Goal: Information Seeking & Learning: Learn about a topic

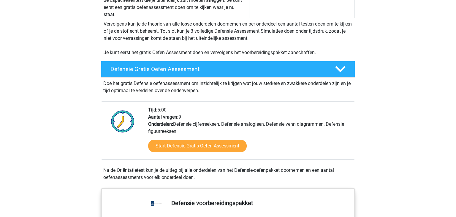
scroll to position [109, 0]
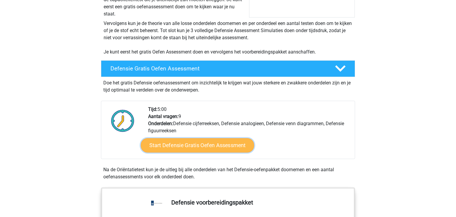
click at [214, 151] on link "Start Defensie Gratis Oefen Assessment" at bounding box center [198, 145] width 114 height 14
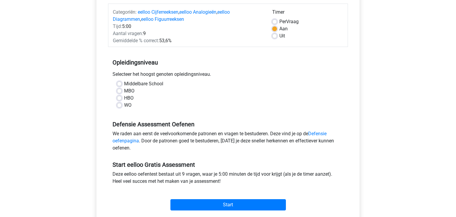
scroll to position [75, 0]
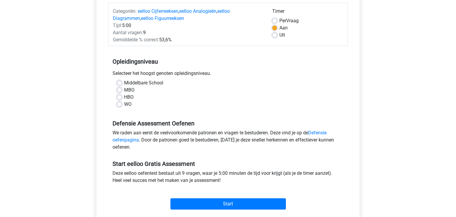
click at [137, 84] on label "Middelbare School" at bounding box center [143, 82] width 39 height 7
click at [122, 84] on input "Middelbare School" at bounding box center [119, 82] width 5 height 6
radio input "true"
click at [278, 34] on div "Uit" at bounding box center [307, 34] width 71 height 7
click at [280, 35] on label "Uit" at bounding box center [283, 34] width 6 height 7
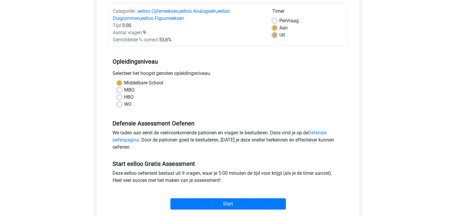
click at [275, 35] on input "Uit" at bounding box center [274, 34] width 5 height 6
radio input "true"
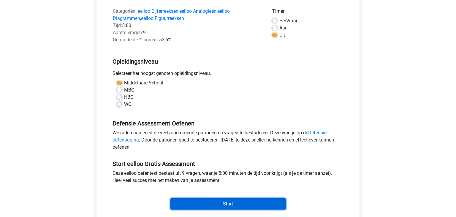
click at [231, 200] on input "Start" at bounding box center [229, 203] width 116 height 11
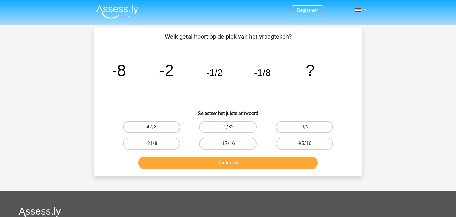
click at [243, 124] on label "-1/32" at bounding box center [227, 127] width 57 height 12
click at [232, 127] on input "-1/32" at bounding box center [230, 129] width 4 height 4
radio input "true"
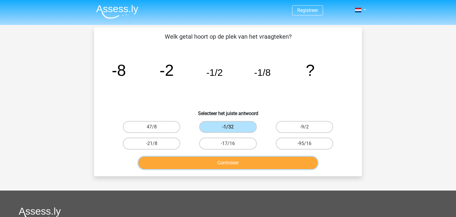
click at [235, 166] on button "Controleer" at bounding box center [228, 163] width 180 height 12
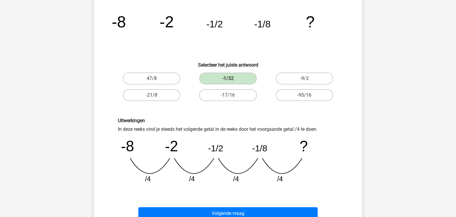
scroll to position [50, 0]
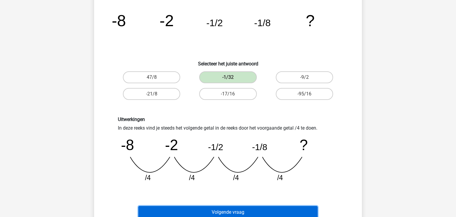
click at [225, 208] on button "Volgende vraag" at bounding box center [228, 212] width 180 height 12
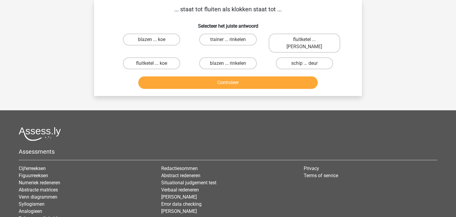
scroll to position [0, 0]
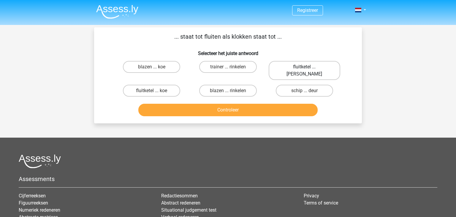
click at [318, 65] on label "fluitketel ... luiden" at bounding box center [305, 70] width 72 height 19
click at [308, 67] on input "fluitketel ... luiden" at bounding box center [307, 69] width 4 height 4
radio input "true"
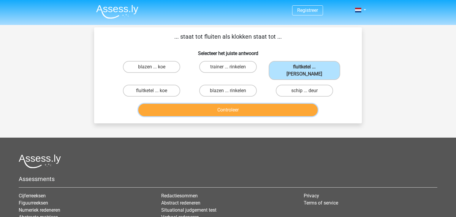
click at [274, 104] on button "Controleer" at bounding box center [228, 110] width 180 height 12
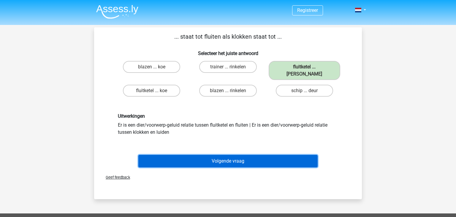
click at [233, 155] on button "Volgende vraag" at bounding box center [228, 161] width 180 height 12
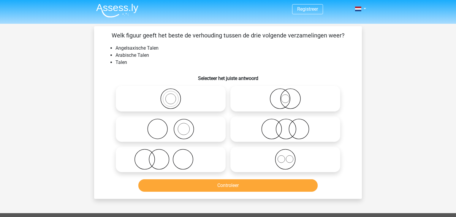
scroll to position [1, 0]
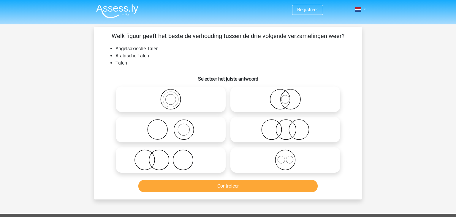
click at [289, 159] on icon at bounding box center [285, 159] width 105 height 21
click at [289, 157] on input "radio" at bounding box center [288, 155] width 4 height 4
radio input "true"
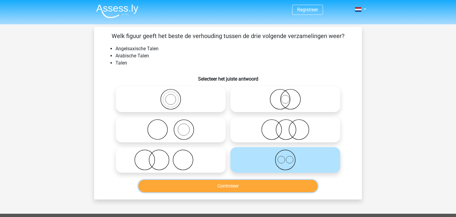
click at [272, 182] on button "Controleer" at bounding box center [228, 186] width 180 height 12
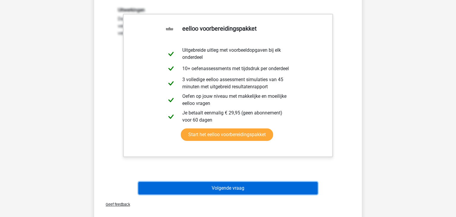
click at [270, 185] on button "Volgende vraag" at bounding box center [228, 188] width 180 height 12
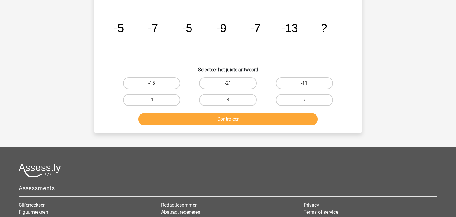
scroll to position [27, 0]
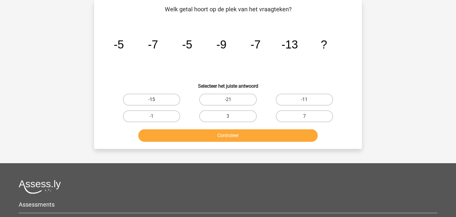
click at [171, 101] on label "-15" at bounding box center [151, 100] width 57 height 12
click at [156, 101] on input "-15" at bounding box center [154, 102] width 4 height 4
radio input "true"
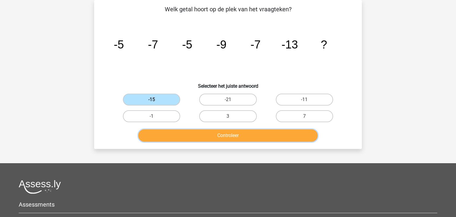
click at [187, 134] on button "Controleer" at bounding box center [228, 135] width 180 height 12
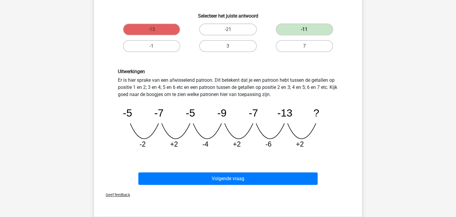
scroll to position [100, 0]
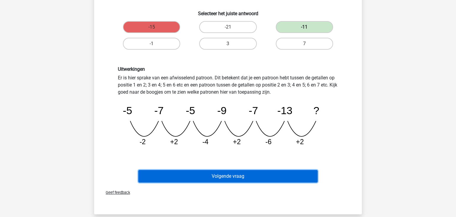
click at [210, 173] on button "Volgende vraag" at bounding box center [228, 176] width 180 height 12
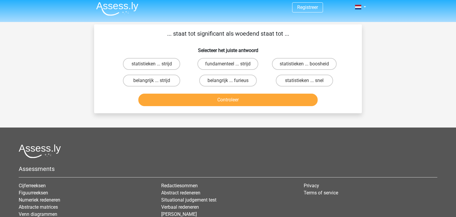
scroll to position [0, 0]
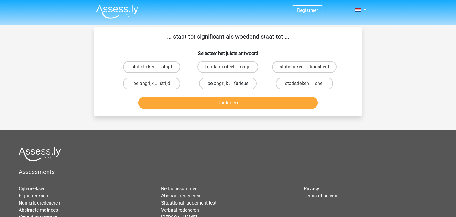
click at [225, 83] on label "belangrijk ... furieus" at bounding box center [227, 84] width 57 height 12
click at [228, 83] on input "belangrijk ... furieus" at bounding box center [230, 85] width 4 height 4
radio input "true"
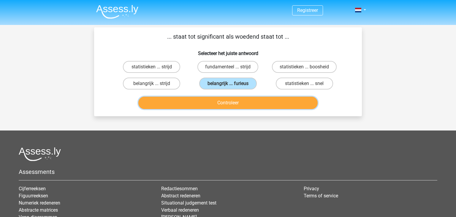
click at [227, 102] on button "Controleer" at bounding box center [228, 103] width 180 height 12
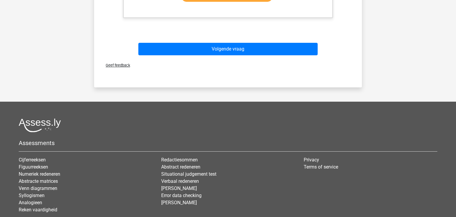
scroll to position [259, 0]
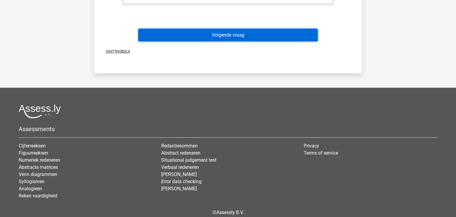
click at [243, 38] on button "Volgende vraag" at bounding box center [228, 35] width 180 height 12
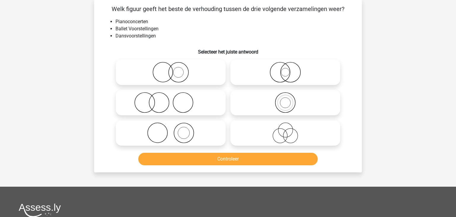
scroll to position [27, 0]
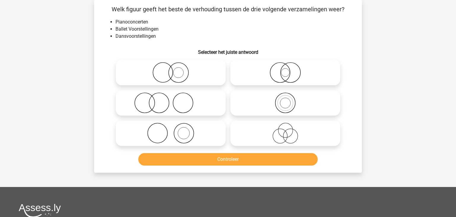
click at [186, 129] on icon at bounding box center [170, 133] width 105 height 21
click at [175, 129] on input "radio" at bounding box center [173, 128] width 4 height 4
radio input "true"
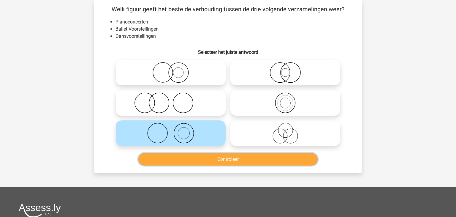
click at [213, 157] on button "Controleer" at bounding box center [228, 159] width 180 height 12
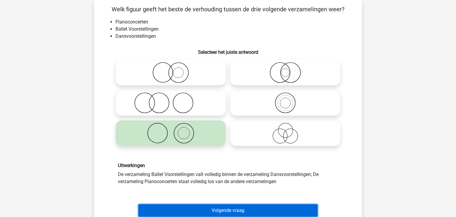
click at [216, 205] on button "Volgende vraag" at bounding box center [228, 210] width 180 height 12
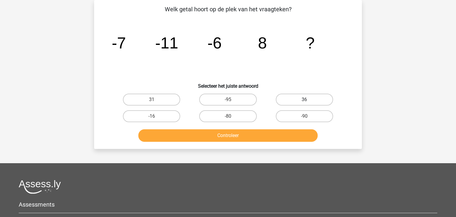
click at [316, 97] on label "36" at bounding box center [304, 100] width 57 height 12
click at [308, 100] on input "36" at bounding box center [307, 102] width 4 height 4
radio input "true"
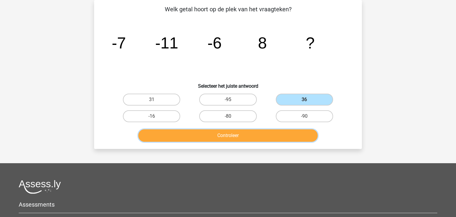
click at [270, 130] on button "Controleer" at bounding box center [228, 135] width 180 height 12
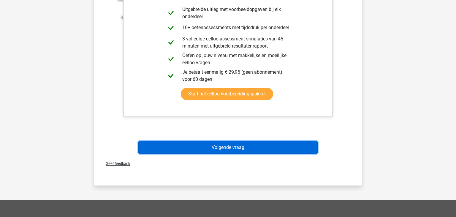
click at [214, 147] on button "Volgende vraag" at bounding box center [228, 147] width 180 height 12
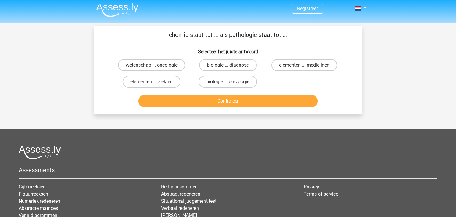
scroll to position [0, 0]
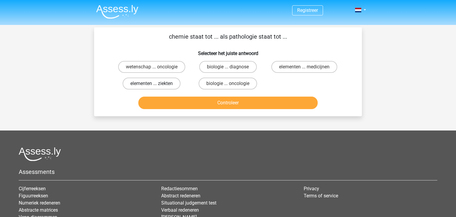
click at [175, 81] on label "elementen ... ziekten" at bounding box center [152, 84] width 58 height 12
click at [156, 83] on input "elementen ... ziekten" at bounding box center [154, 85] width 4 height 4
radio input "true"
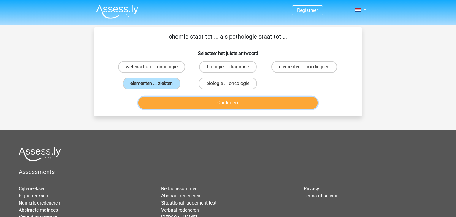
click at [190, 103] on button "Controleer" at bounding box center [228, 103] width 180 height 12
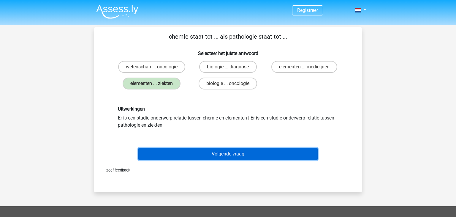
click at [211, 149] on button "Volgende vraag" at bounding box center [228, 154] width 180 height 12
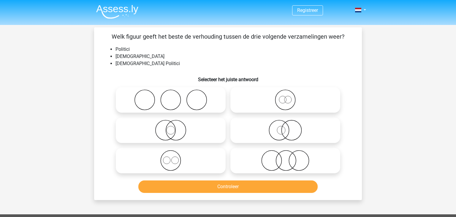
scroll to position [27, 0]
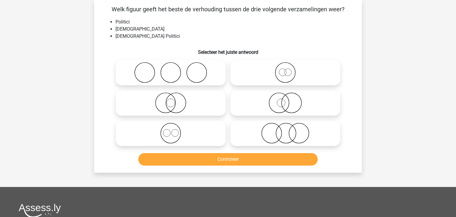
click at [168, 100] on icon at bounding box center [170, 102] width 105 height 21
click at [171, 100] on input "radio" at bounding box center [173, 98] width 4 height 4
radio input "true"
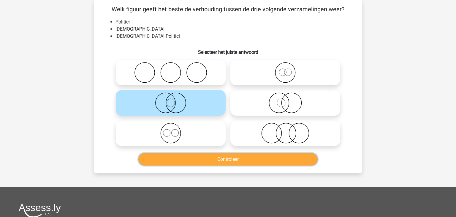
click at [204, 155] on button "Controleer" at bounding box center [228, 159] width 180 height 12
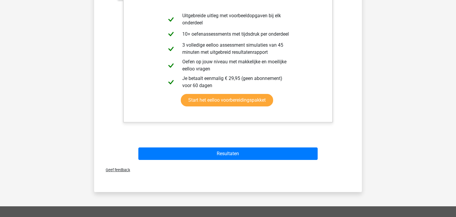
scroll to position [226, 0]
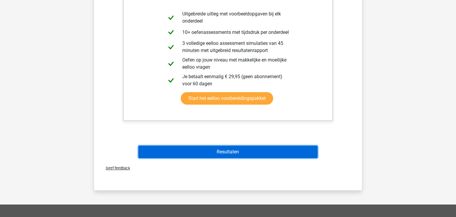
click at [204, 155] on button "Resultaten" at bounding box center [228, 152] width 180 height 12
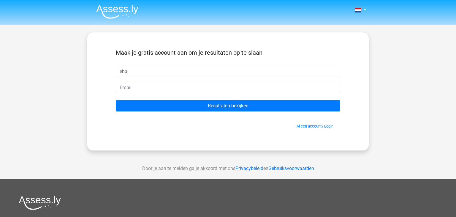
type input "eha"
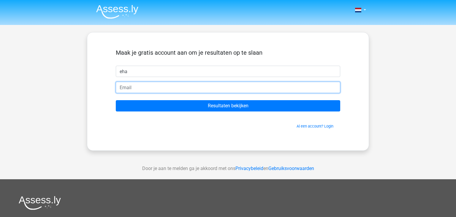
click at [212, 89] on input "email" at bounding box center [228, 87] width 225 height 11
type input "[EMAIL_ADDRESS][DOMAIN_NAME]"
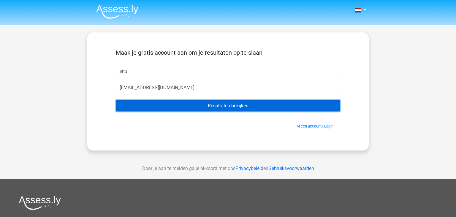
click at [196, 105] on input "Resultaten bekijken" at bounding box center [228, 105] width 225 height 11
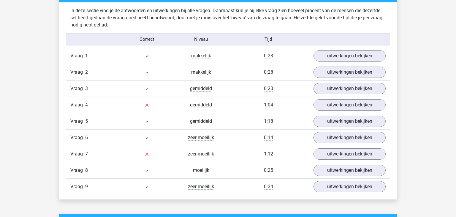
scroll to position [632, 0]
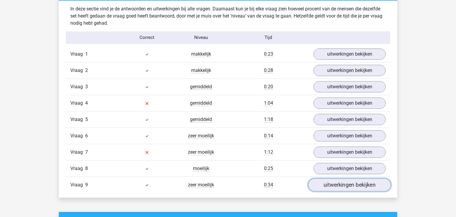
click at [319, 184] on link "uitwerkingen bekijken" at bounding box center [349, 184] width 83 height 13
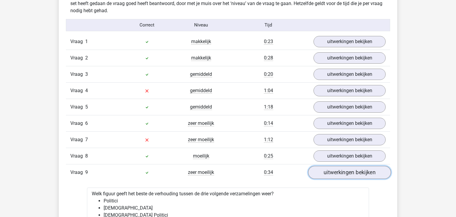
scroll to position [643, 0]
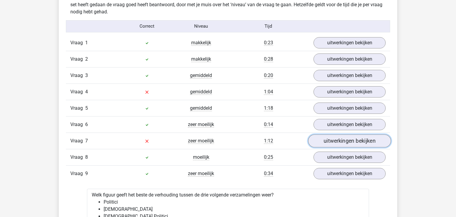
click at [335, 140] on link "uitwerkingen bekijken" at bounding box center [349, 140] width 83 height 13
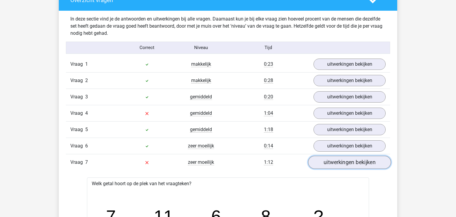
scroll to position [620, 0]
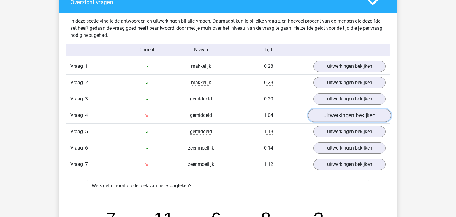
click at [364, 112] on link "uitwerkingen bekijken" at bounding box center [349, 115] width 83 height 13
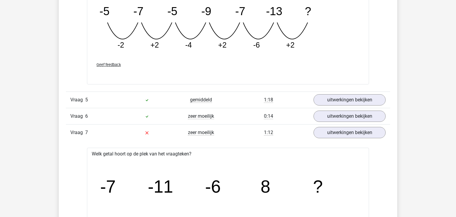
scroll to position [924, 0]
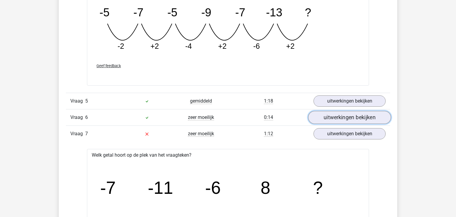
click at [364, 116] on link "uitwerkingen bekijken" at bounding box center [349, 117] width 83 height 13
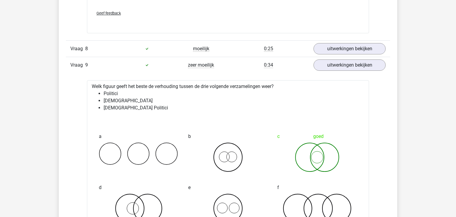
scroll to position [1615, 0]
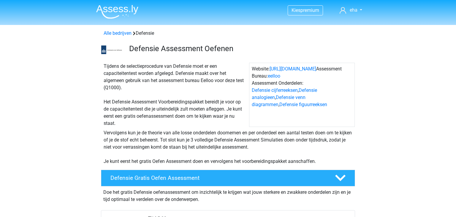
scroll to position [109, 0]
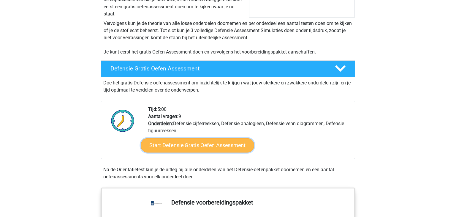
click at [201, 149] on link "Start Defensie Gratis Oefen Assessment" at bounding box center [198, 145] width 114 height 14
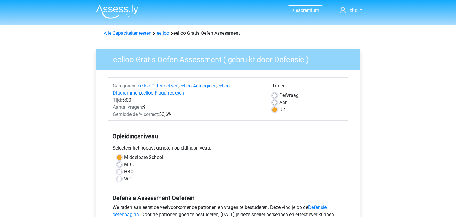
click at [124, 178] on div "WO" at bounding box center [228, 178] width 222 height 7
click at [124, 180] on label "WO" at bounding box center [127, 178] width 7 height 7
click at [117, 180] on input "WO" at bounding box center [119, 178] width 5 height 6
radio input "true"
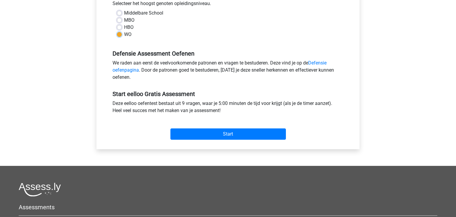
scroll to position [150, 0]
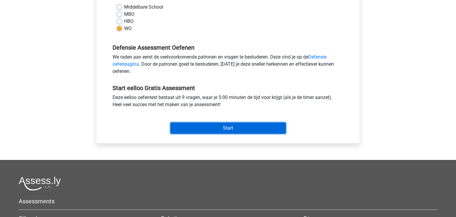
click at [208, 126] on input "Start" at bounding box center [229, 127] width 116 height 11
